Goal: Browse casually: Explore the website without a specific task or goal

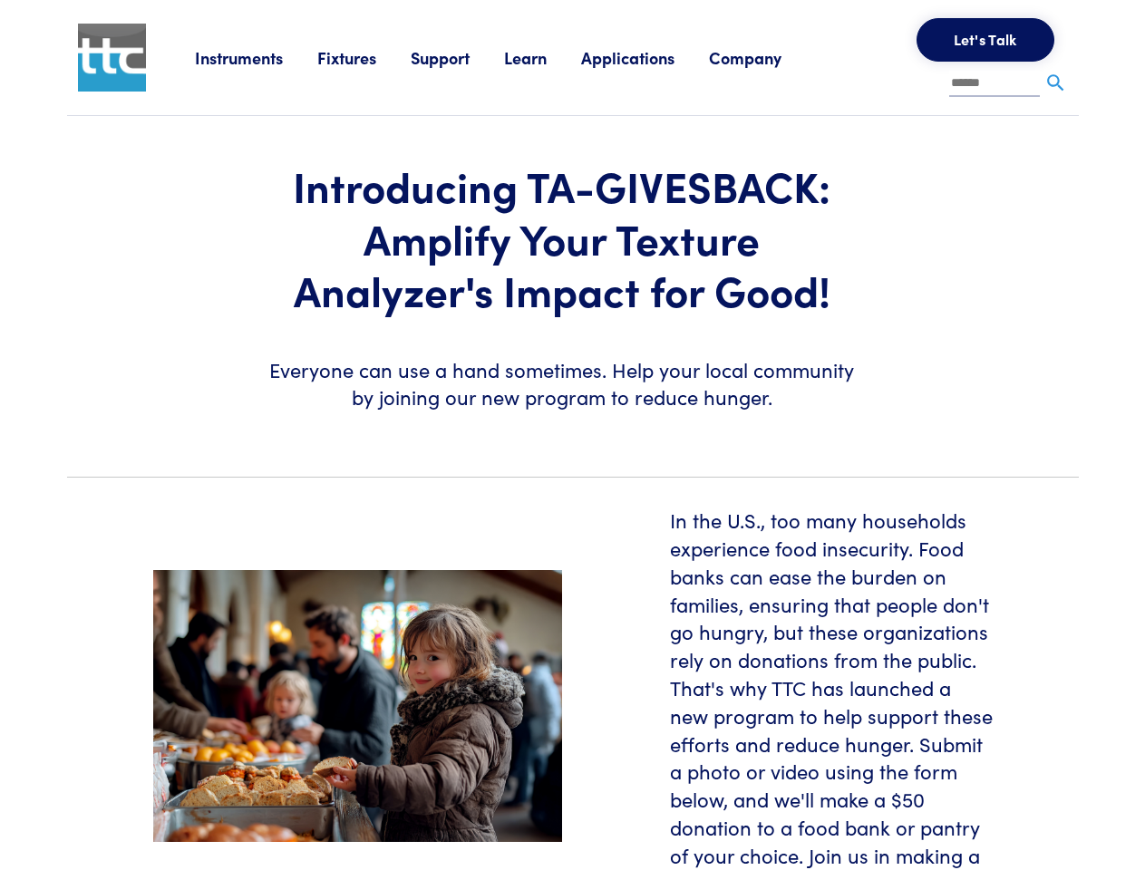
click at [572, 435] on section "Introducing TA-GIVESBACK: Amplify Your Texture Analyzer's Impact for Good! Ever…" at bounding box center [572, 289] width 1033 height 346
click at [256, 57] on link "Instruments" at bounding box center [256, 57] width 122 height 23
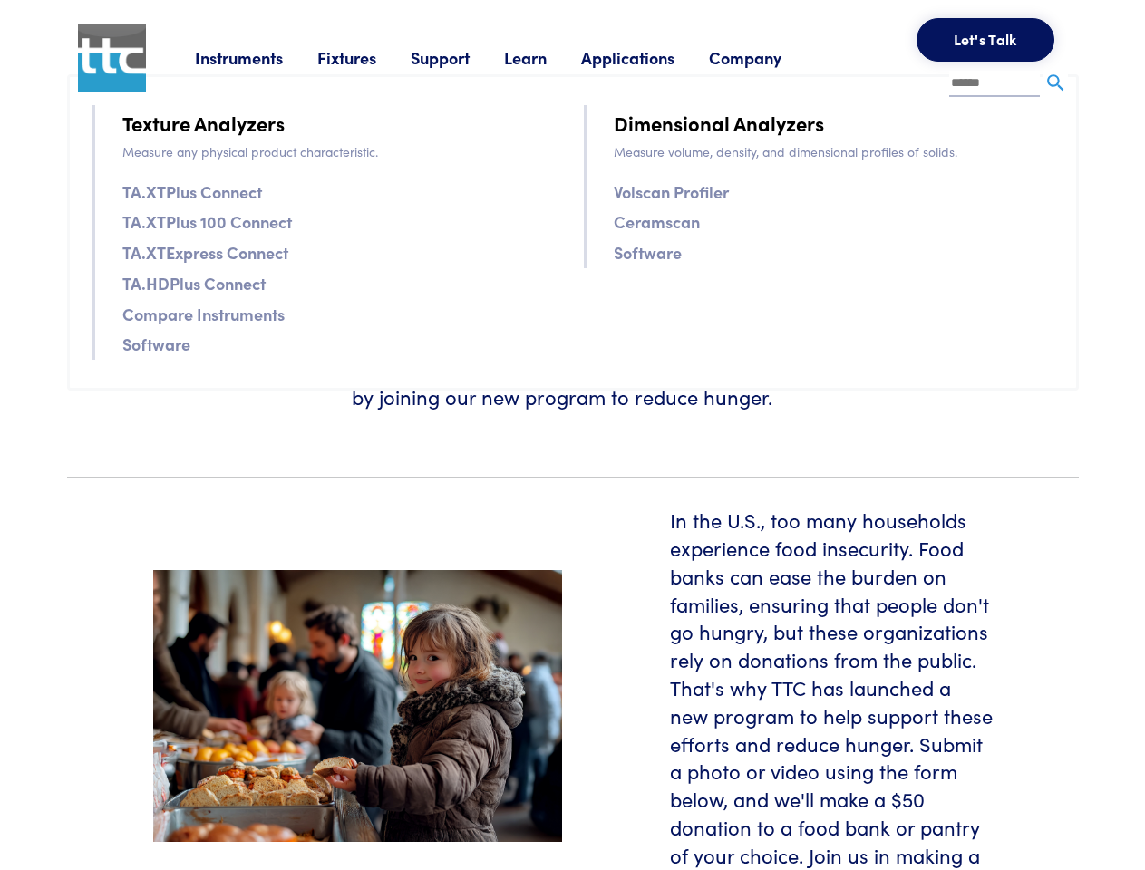
click at [366, 57] on link "Fixtures" at bounding box center [363, 57] width 93 height 23
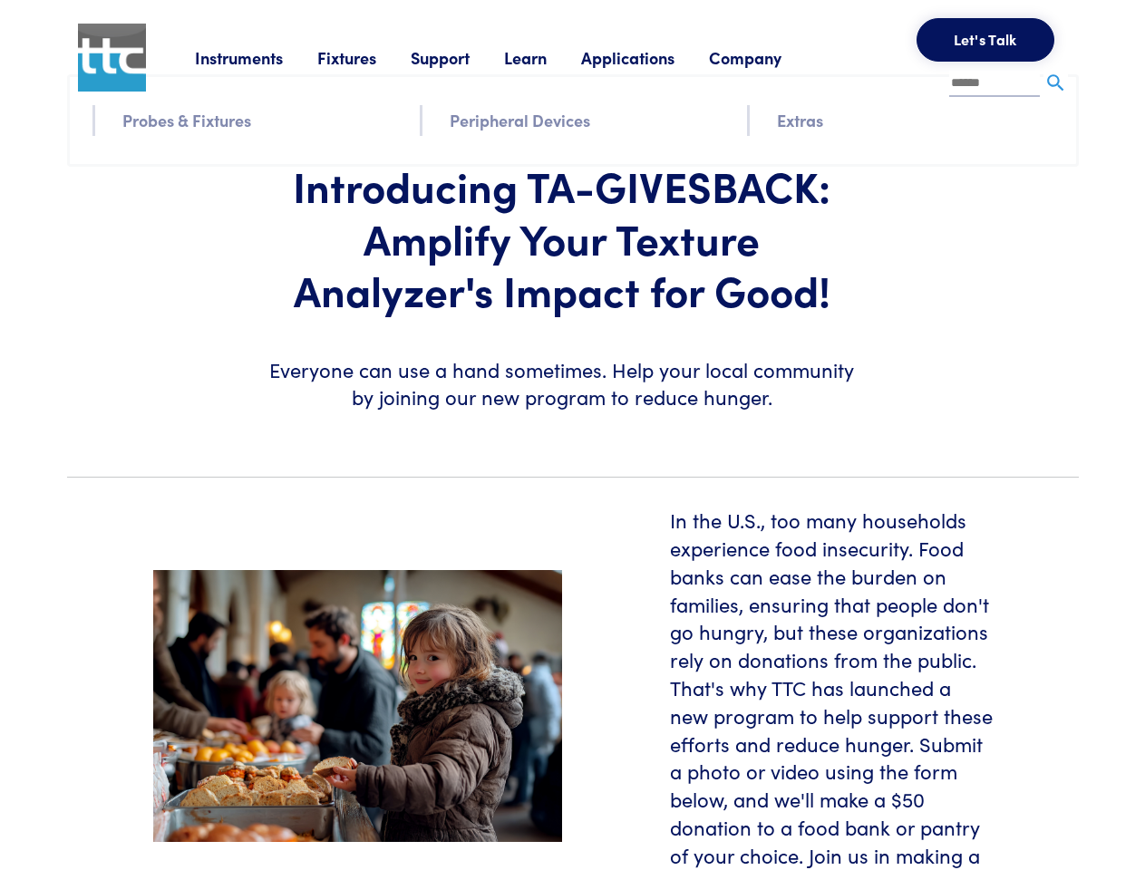
click at [460, 57] on link "Support" at bounding box center [457, 57] width 93 height 23
